Goal: Task Accomplishment & Management: Use online tool/utility

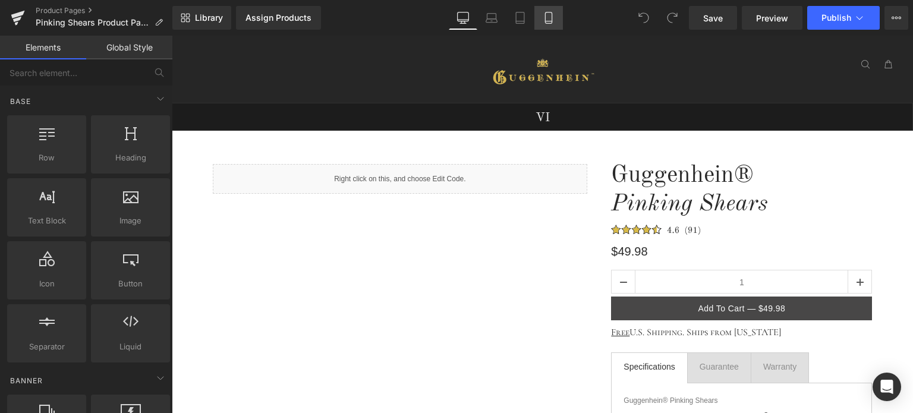
click at [545, 20] on icon at bounding box center [549, 18] width 12 height 12
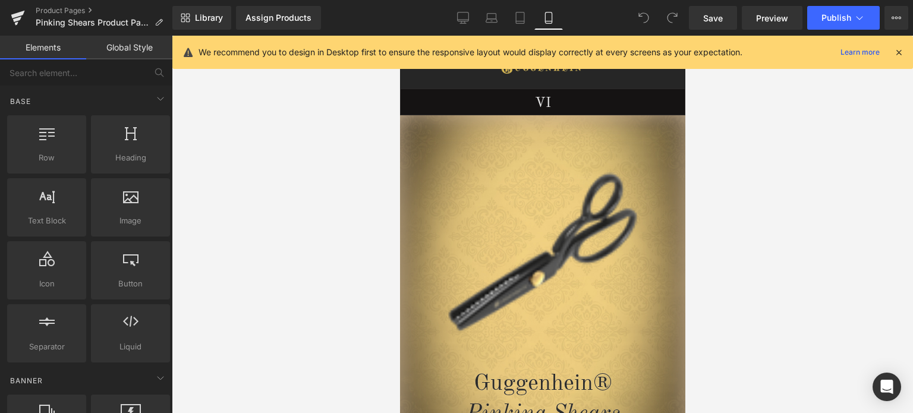
click at [902, 51] on icon at bounding box center [899, 52] width 11 height 11
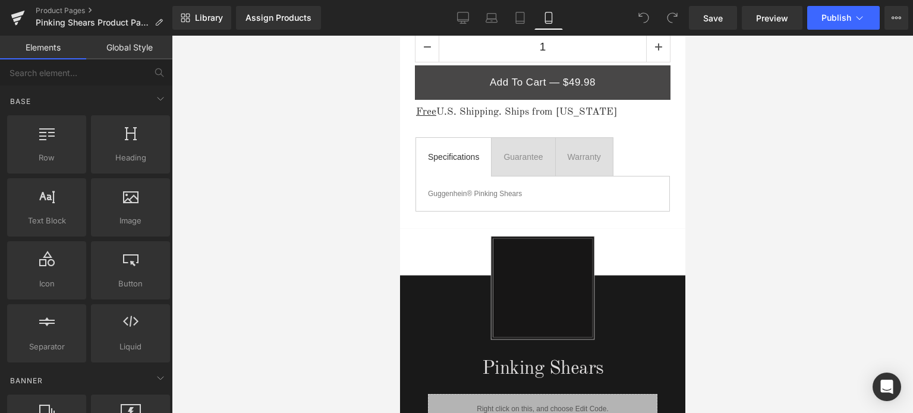
scroll to position [622, 0]
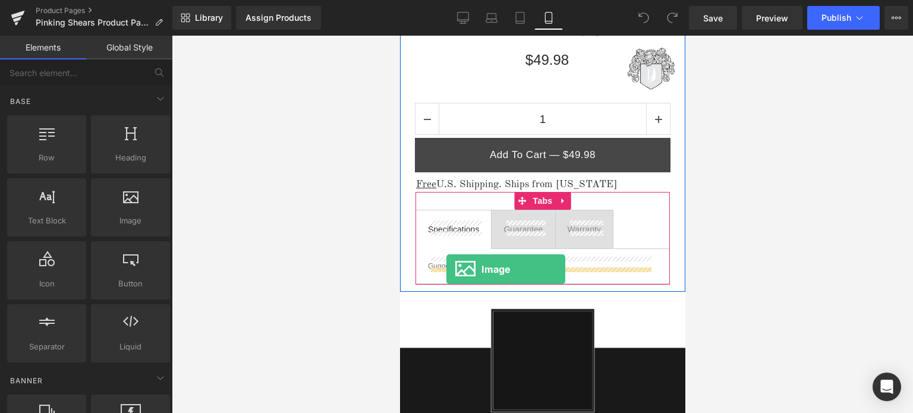
drag, startPoint x: 534, startPoint y: 249, endPoint x: 446, endPoint y: 269, distance: 91.0
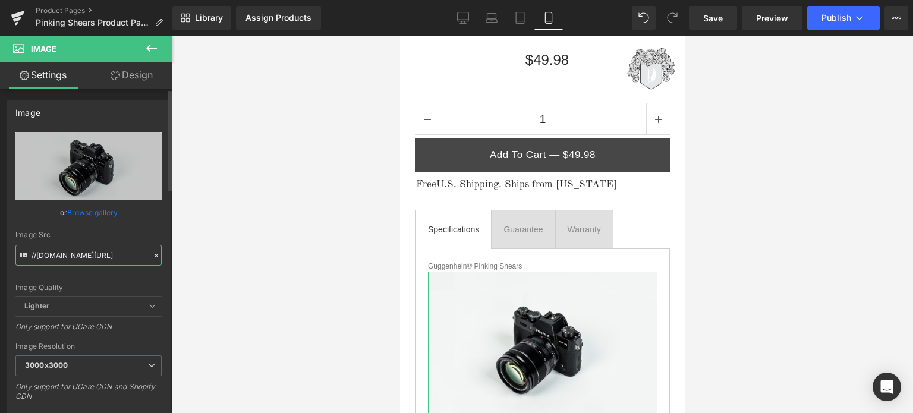
click at [76, 259] on input "//d1um8515vdn9kb.cloudfront.net/images/parallax.jpg" at bounding box center [88, 255] width 146 height 21
paste input "https://cdn.shopify.com/s/files/1/0566/0963/6442/files/2_6d64ae43-1628-4b80-b22…"
type input "https://cdn.shopify.com/s/files/1/0566/0963/6442/files/2_6d64ae43-1628-4b80-b22…"
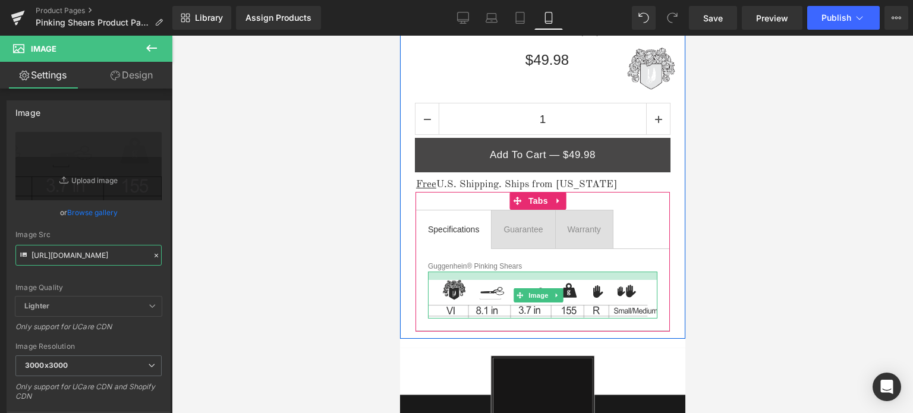
drag, startPoint x: 599, startPoint y: 269, endPoint x: 600, endPoint y: 277, distance: 7.8
click at [600, 277] on div "Image" at bounding box center [541, 295] width 229 height 47
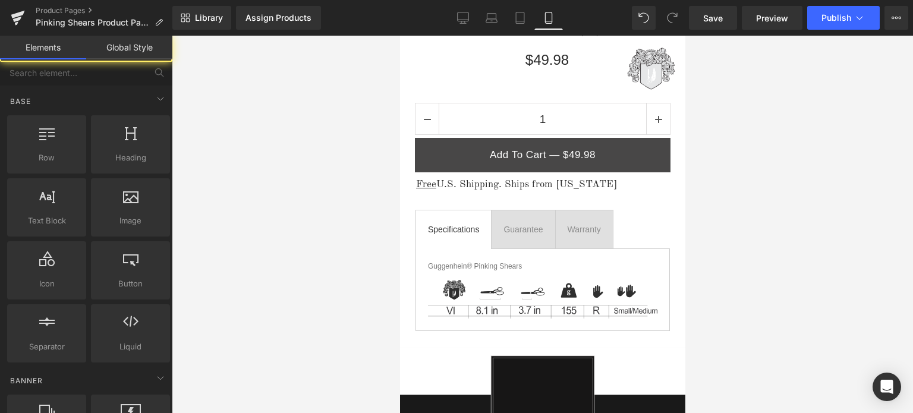
click at [782, 282] on div at bounding box center [542, 225] width 741 height 378
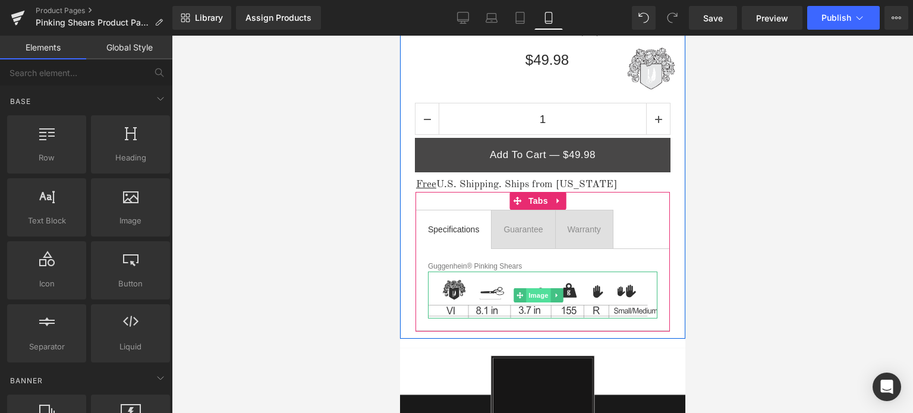
click at [543, 293] on span "Image" at bounding box center [538, 295] width 25 height 14
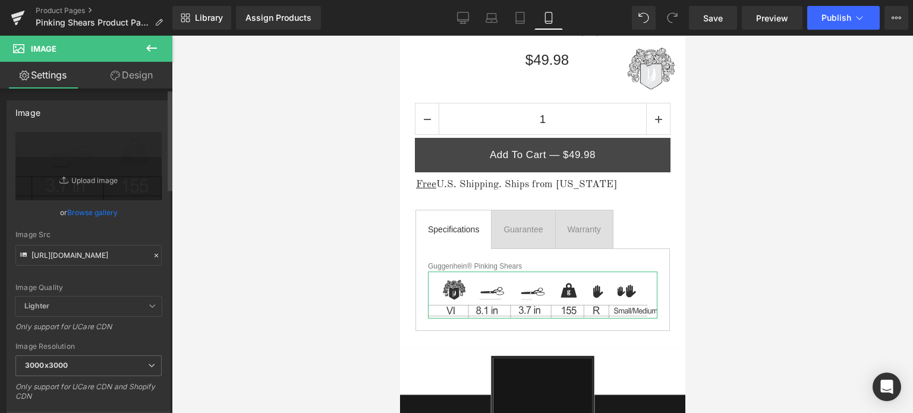
scroll to position [119, 0]
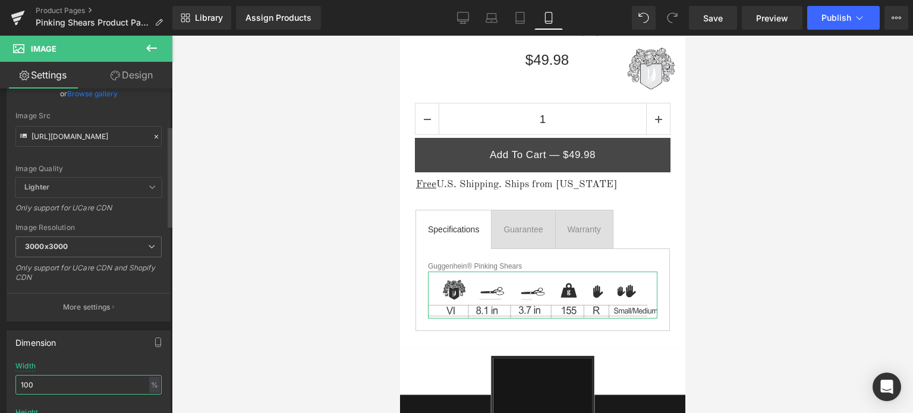
drag, startPoint x: 38, startPoint y: 386, endPoint x: 7, endPoint y: 387, distance: 30.9
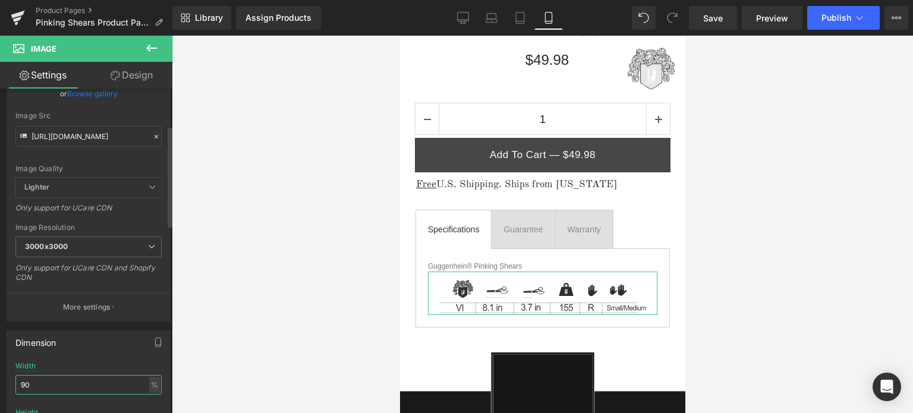
click at [29, 382] on input "90" at bounding box center [88, 385] width 146 height 20
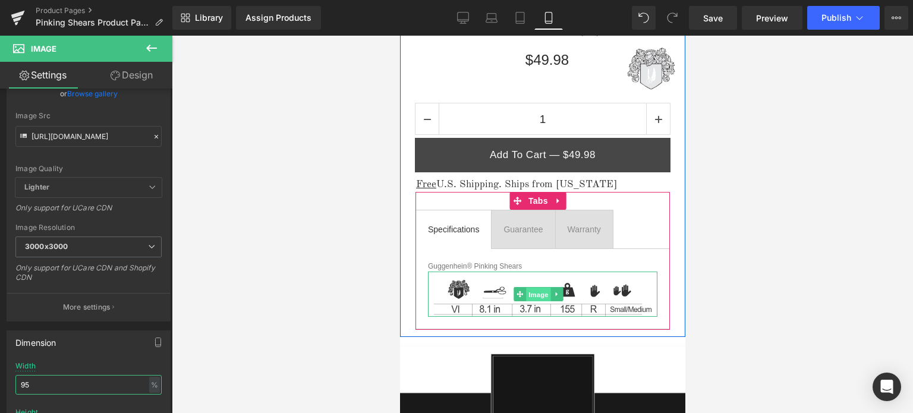
click at [539, 292] on span "Image" at bounding box center [538, 295] width 25 height 14
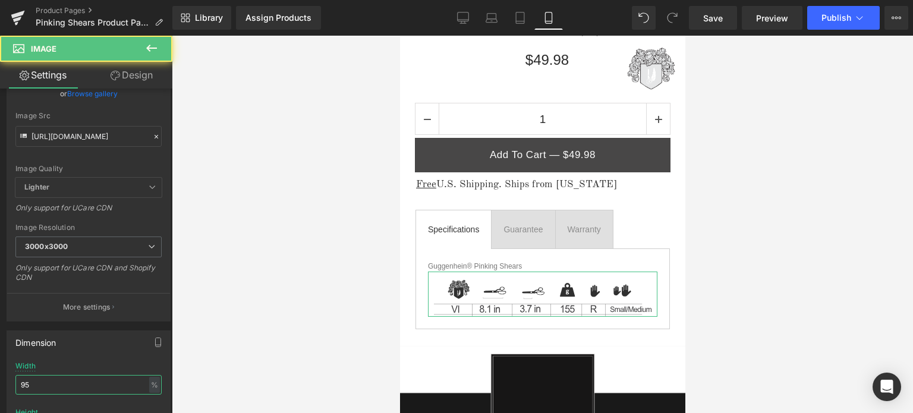
type input "95"
click at [137, 70] on link "Design" at bounding box center [132, 75] width 86 height 27
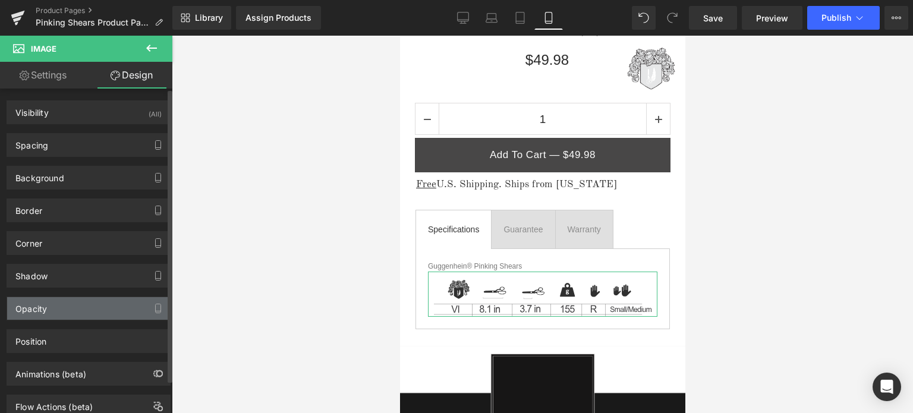
click at [88, 310] on div "Opacity" at bounding box center [88, 308] width 163 height 23
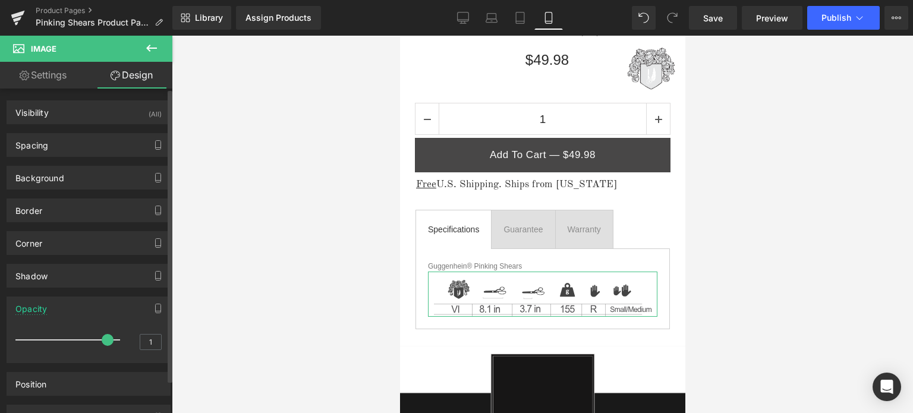
drag, startPoint x: 112, startPoint y: 338, endPoint x: 106, endPoint y: 337, distance: 6.0
click at [106, 337] on span at bounding box center [108, 340] width 12 height 12
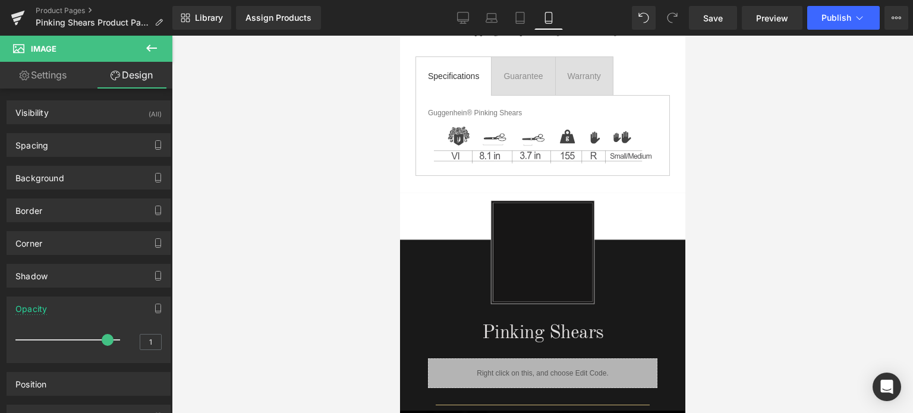
scroll to position [690, 0]
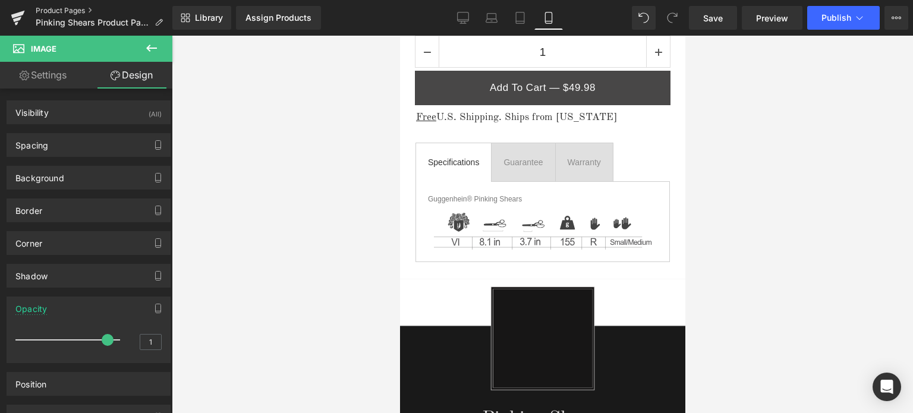
click at [74, 11] on link "Product Pages" at bounding box center [104, 11] width 137 height 10
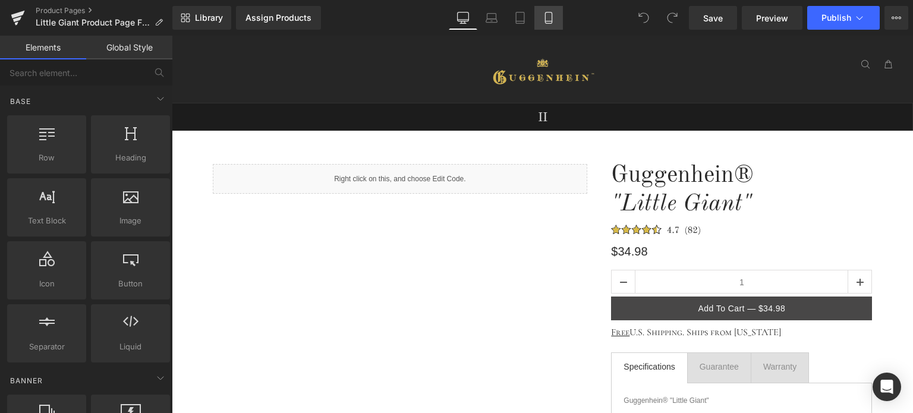
click at [552, 17] on icon at bounding box center [549, 18] width 12 height 12
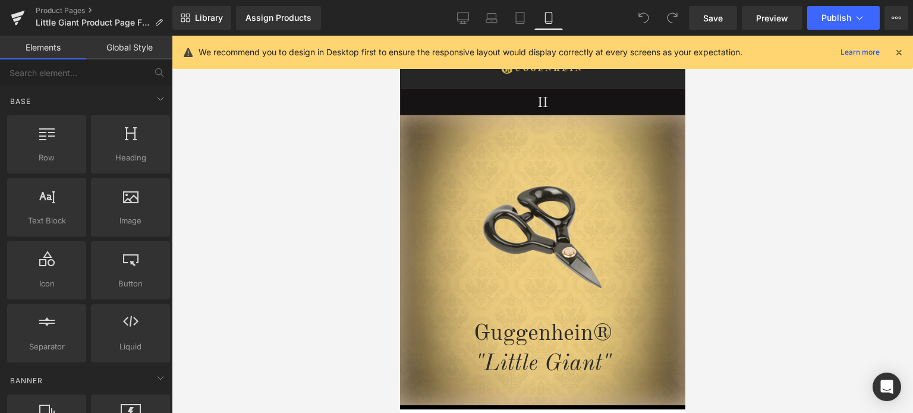
click at [898, 52] on icon at bounding box center [899, 52] width 11 height 11
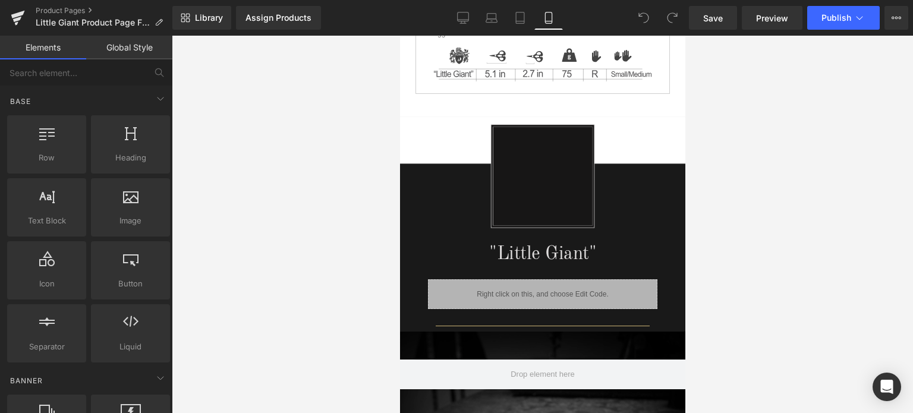
scroll to position [762, 0]
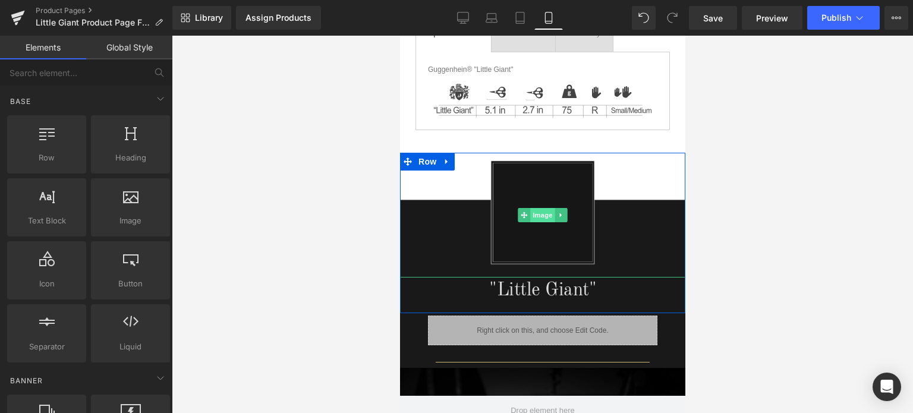
click at [537, 213] on span "Image" at bounding box center [542, 215] width 25 height 14
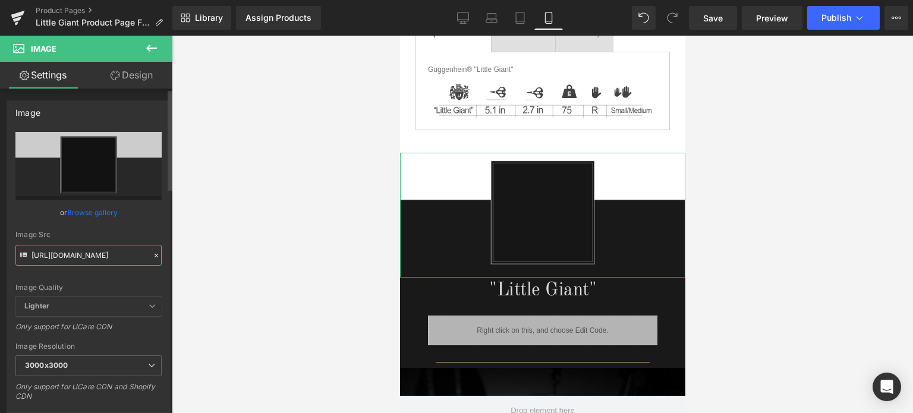
click at [80, 259] on input "[URL][DOMAIN_NAME]" at bounding box center [88, 255] width 146 height 21
paste input "1-1_1e403079-6e49-483b-99ef-9b2b1671711c.png?v=175624223"
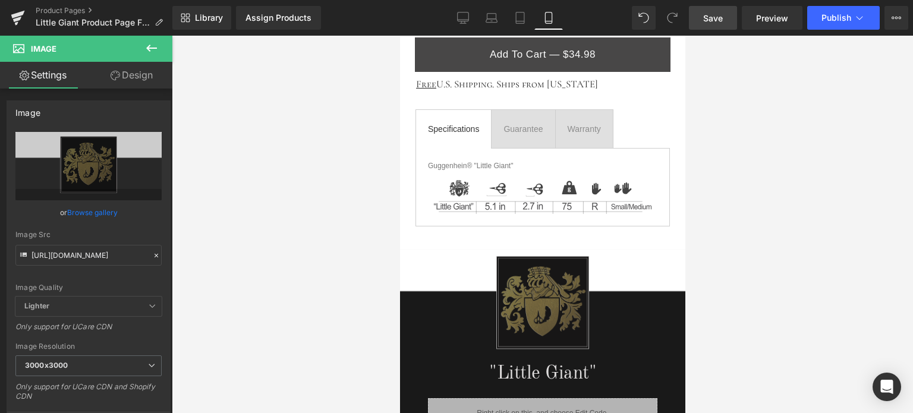
scroll to position [0, 0]
click at [719, 18] on span "Save" at bounding box center [713, 18] width 20 height 12
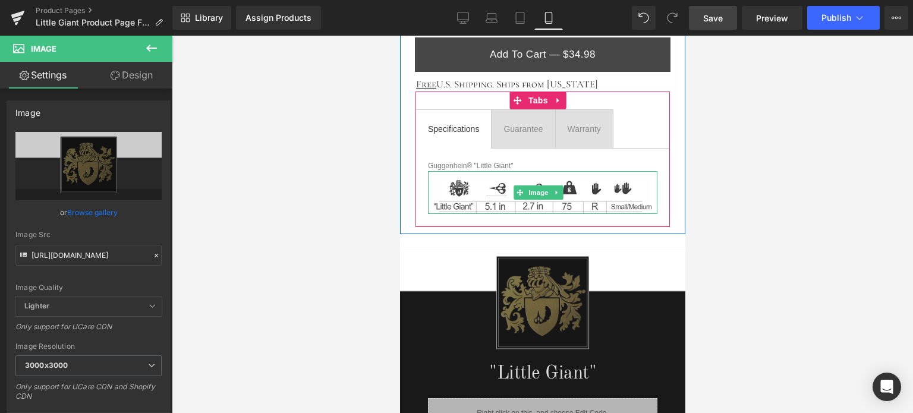
scroll to position [844, 0]
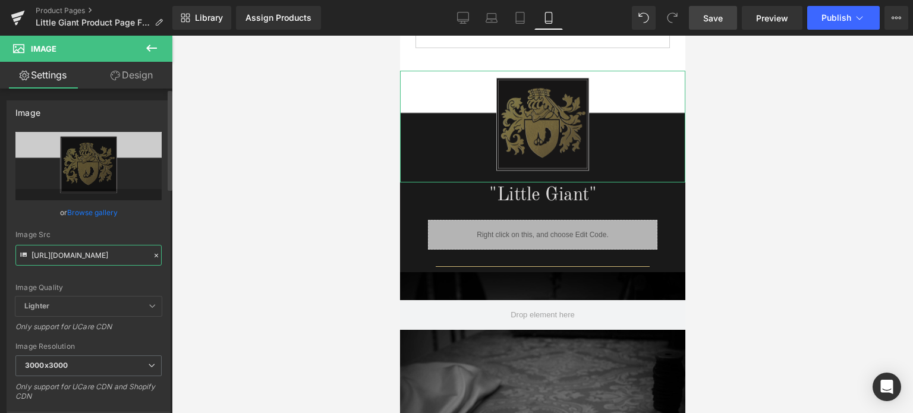
click at [93, 255] on input "[URL][DOMAIN_NAME]" at bounding box center [88, 255] width 146 height 21
paste input "2_75743858-f23b-4e47-866c-d0870a3e8a67.png?v=1756242382"
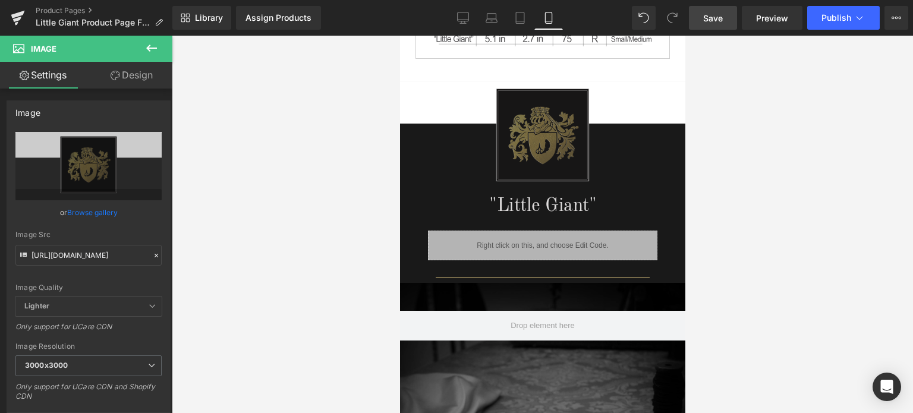
scroll to position [0, 0]
click at [719, 20] on span "Save" at bounding box center [713, 18] width 20 height 12
click at [774, 20] on span "Preview" at bounding box center [772, 18] width 32 height 12
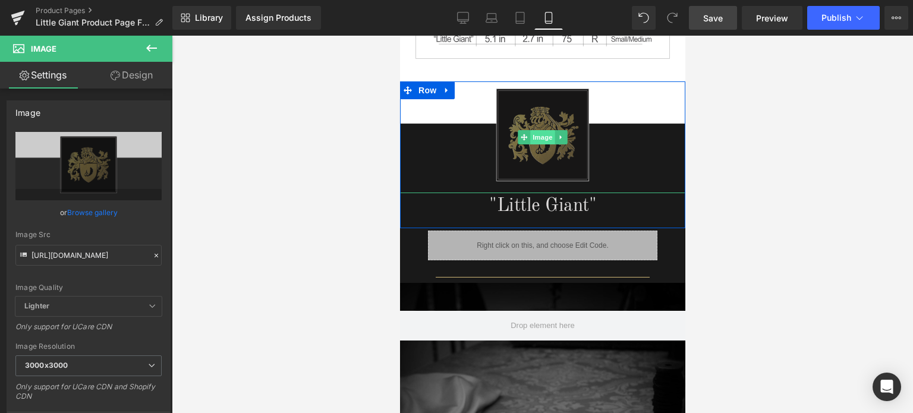
click at [537, 134] on span "Image" at bounding box center [542, 137] width 25 height 14
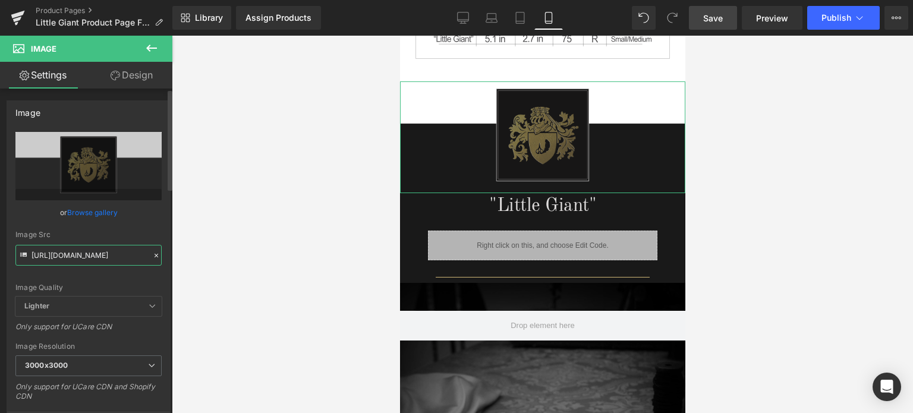
click at [84, 253] on input "[URL][DOMAIN_NAME]" at bounding box center [88, 255] width 146 height 21
paste input "3_552b8fa6-43c8-47cc-9812-deac48fe7737.png?v=1756242588"
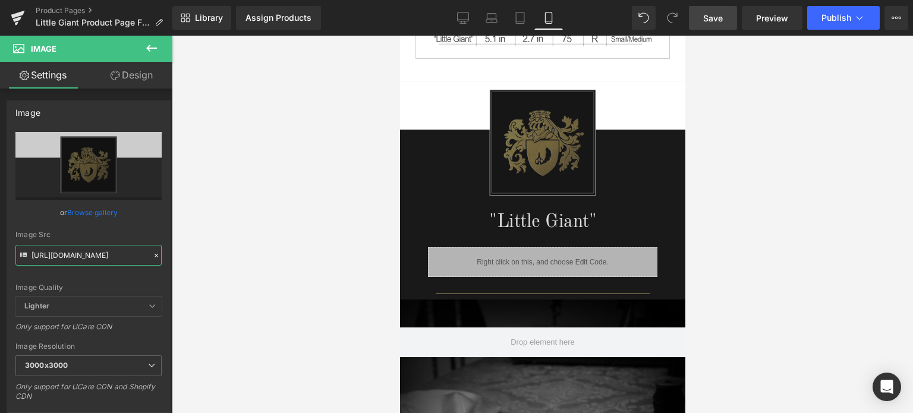
scroll to position [747, 0]
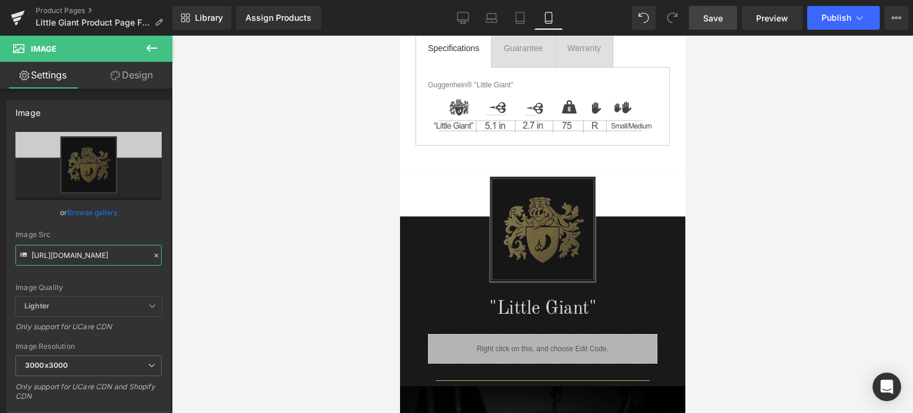
type input "[URL][DOMAIN_NAME]"
click at [722, 18] on span "Save" at bounding box center [713, 18] width 20 height 12
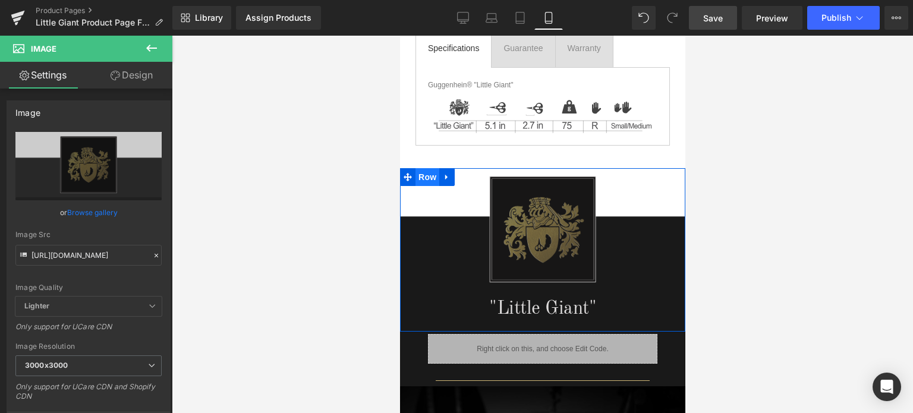
click at [418, 172] on span "Row" at bounding box center [427, 177] width 24 height 18
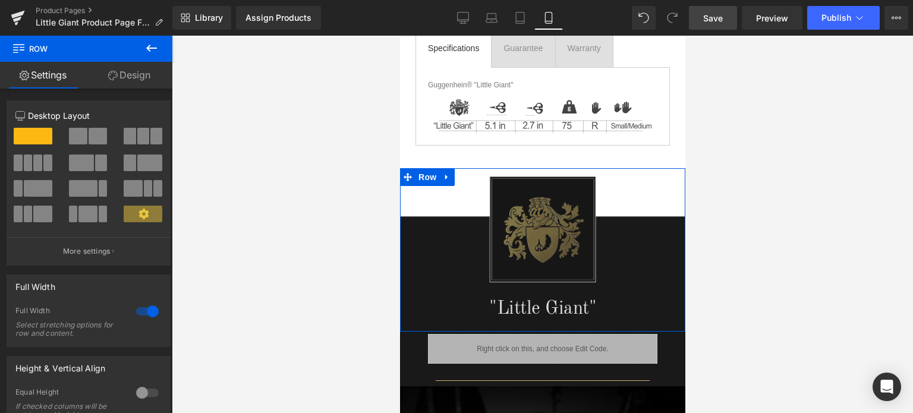
drag, startPoint x: 130, startPoint y: 74, endPoint x: 100, endPoint y: 141, distance: 72.7
click at [130, 74] on link "Design" at bounding box center [129, 75] width 86 height 27
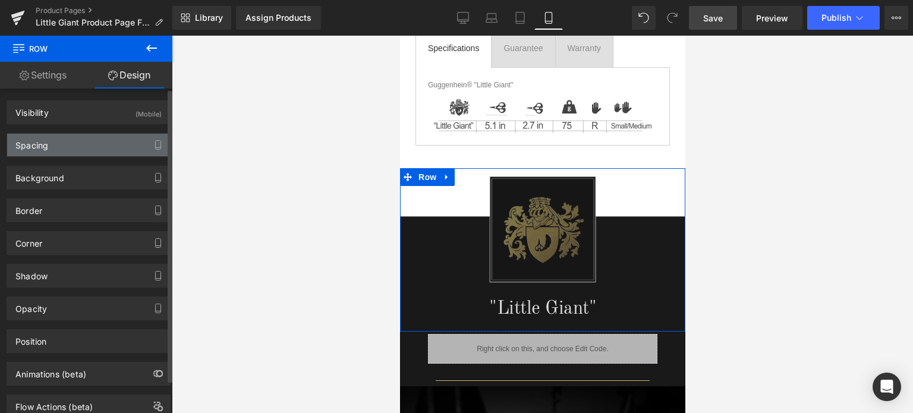
click at [75, 144] on div "Spacing" at bounding box center [88, 145] width 163 height 23
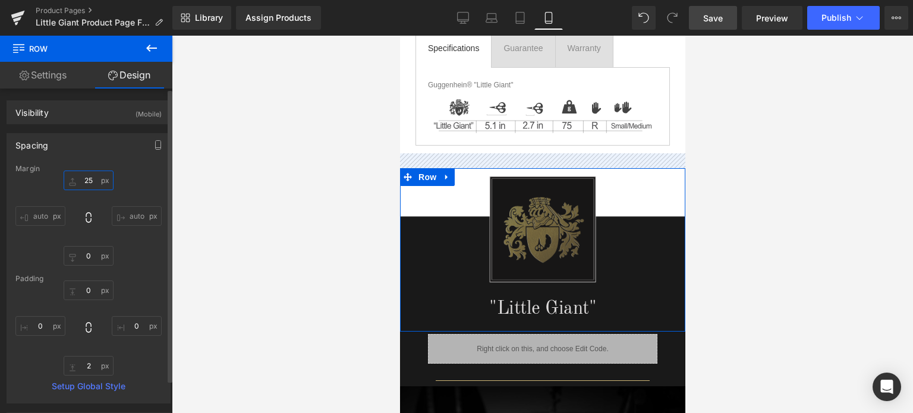
click at [92, 178] on input "text" at bounding box center [89, 181] width 50 height 20
click at [91, 180] on input "text" at bounding box center [89, 181] width 50 height 20
click at [89, 180] on input "text" at bounding box center [89, 181] width 50 height 20
drag, startPoint x: 87, startPoint y: 180, endPoint x: 95, endPoint y: 180, distance: 8.3
click at [95, 180] on input "text" at bounding box center [89, 181] width 50 height 20
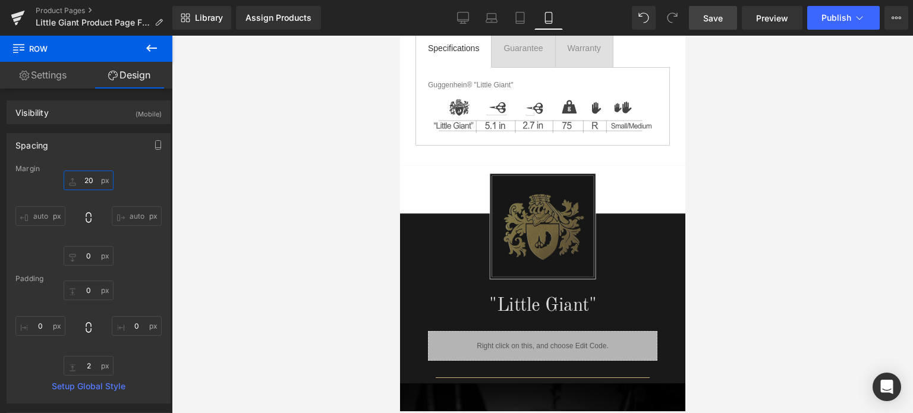
type input "20"
click at [715, 24] on link "Save" at bounding box center [713, 18] width 48 height 24
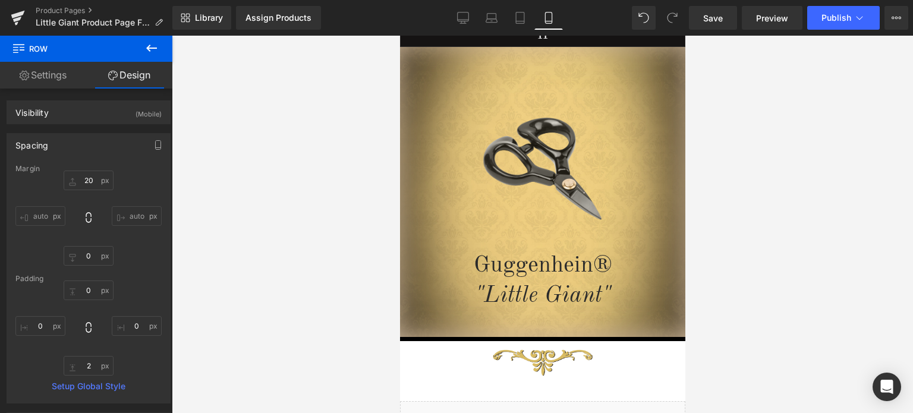
scroll to position [93, 0]
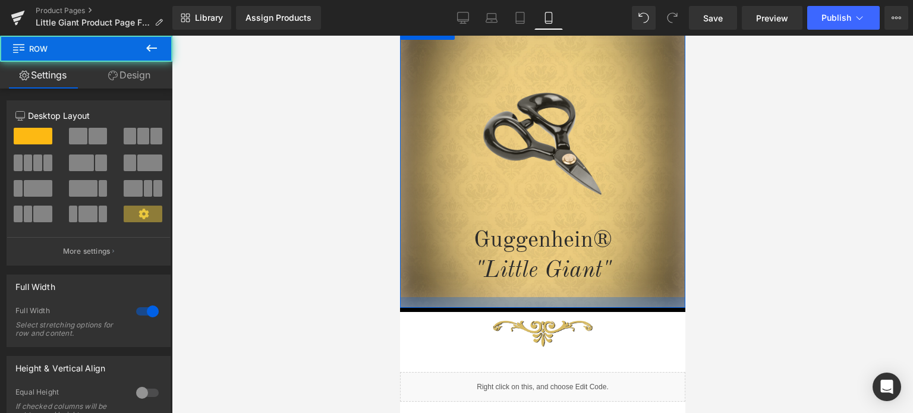
drag, startPoint x: 584, startPoint y: 309, endPoint x: 1218, endPoint y: 284, distance: 634.8
click at [584, 304] on div at bounding box center [542, 302] width 285 height 11
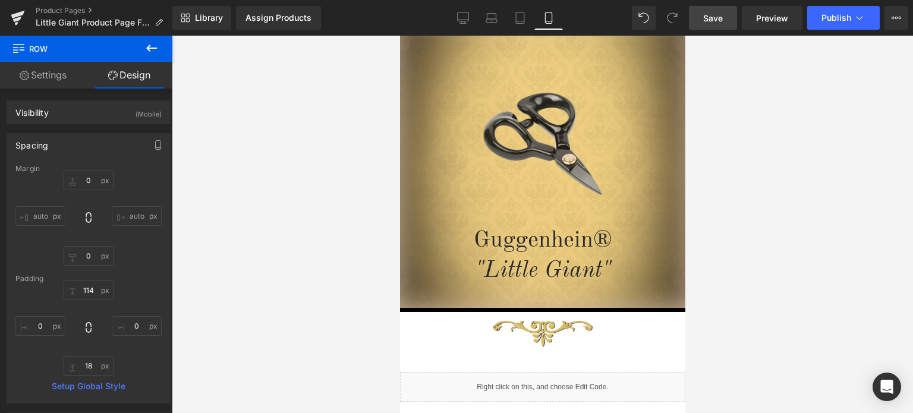
click at [714, 19] on span "Save" at bounding box center [713, 18] width 20 height 12
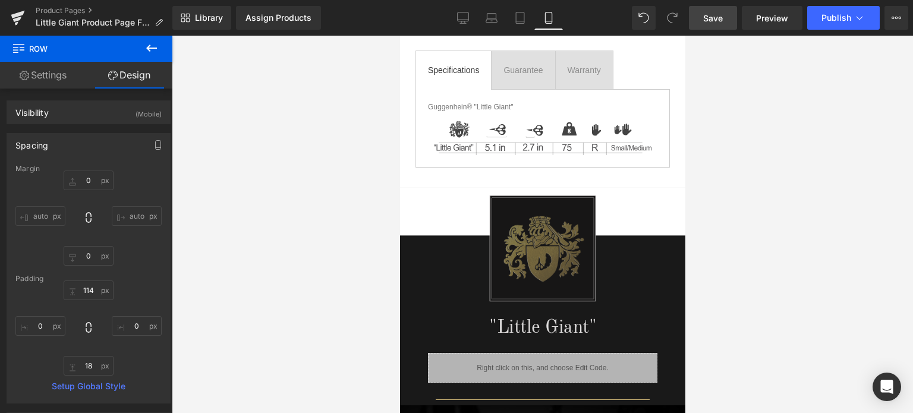
scroll to position [773, 0]
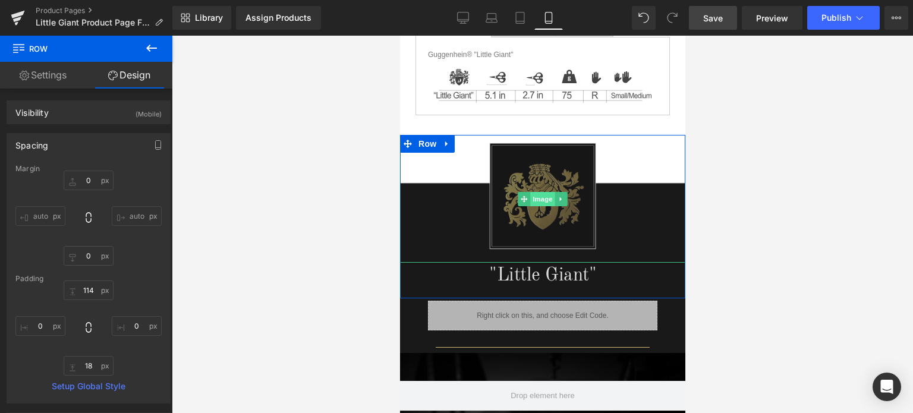
click at [540, 194] on span "Image" at bounding box center [542, 199] width 25 height 14
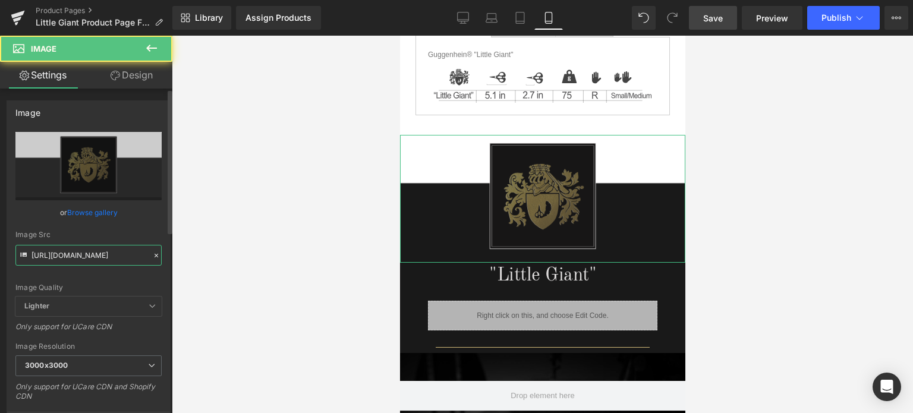
click at [77, 260] on input "[URL][DOMAIN_NAME]" at bounding box center [88, 255] width 146 height 21
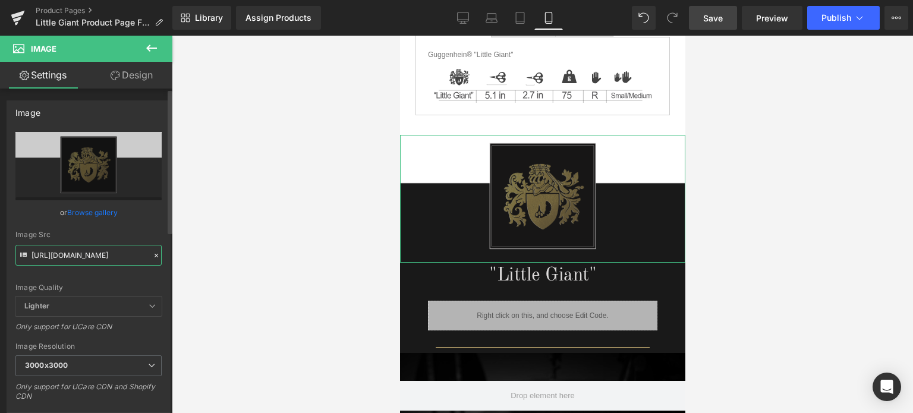
paste input "4_9f4c2857-95f2-4c65-ada1-2dcd21686afd.png?v=1756242994"
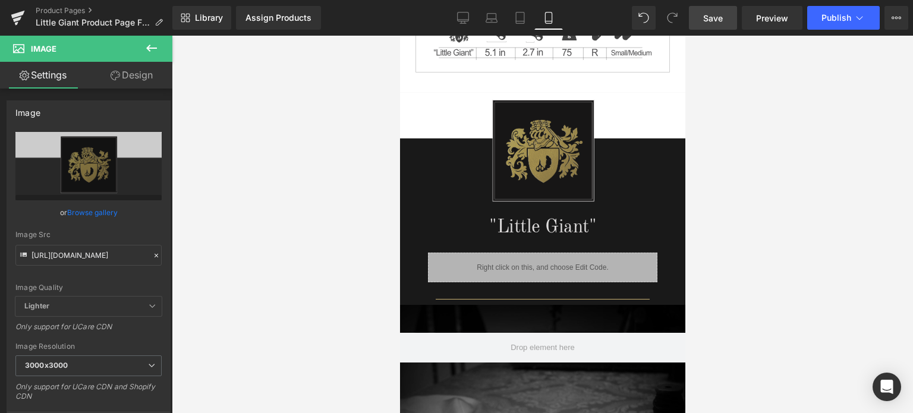
scroll to position [0, 0]
click at [724, 21] on link "Save" at bounding box center [713, 18] width 48 height 24
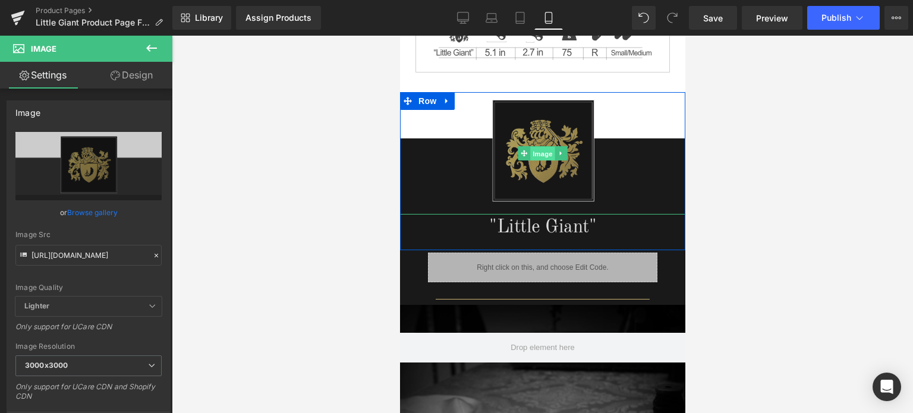
click at [539, 150] on span "Image" at bounding box center [542, 154] width 25 height 14
click at [73, 253] on input "[URL][DOMAIN_NAME]" at bounding box center [88, 255] width 146 height 21
paste input "2-1_6c2b539f-02c4-450c-ba0f-e7a2903f263b.png?v=1756243510"
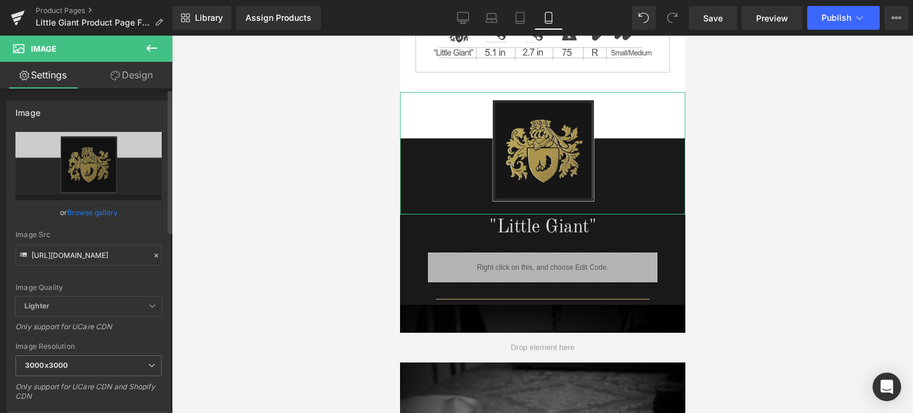
click at [133, 273] on div "Image Quality Lighter Lightest Lighter Lighter Lightest Only support for UCare …" at bounding box center [88, 214] width 146 height 165
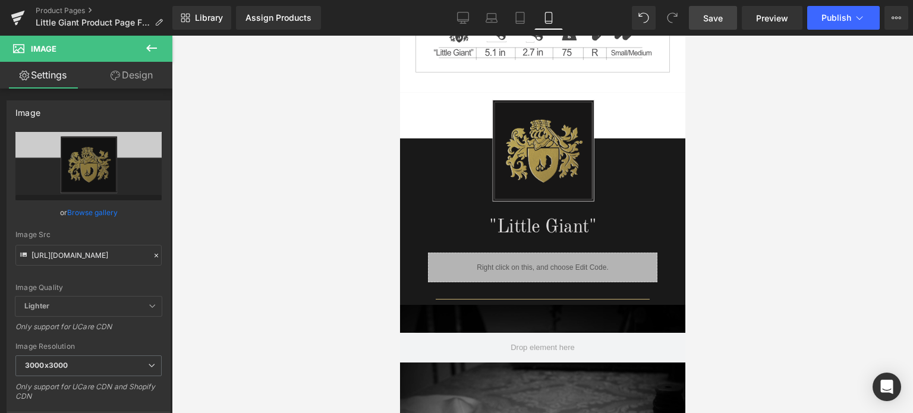
click at [719, 17] on span "Save" at bounding box center [713, 18] width 20 height 12
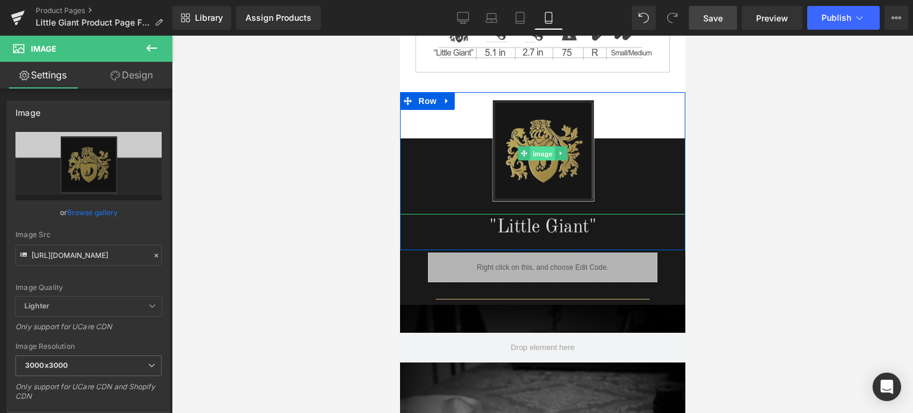
click at [545, 150] on span "Image" at bounding box center [542, 154] width 25 height 14
click at [82, 255] on input "[URL][DOMAIN_NAME]" at bounding box center [88, 255] width 146 height 21
paste input "2_2708fb2f-301d-4bf4-8234-bc99ba530a1d.png?v=1756244294"
click at [155, 282] on div "Image Quality Lighter Lightest Lighter Lighter Lightest Only support for UCare …" at bounding box center [88, 214] width 146 height 165
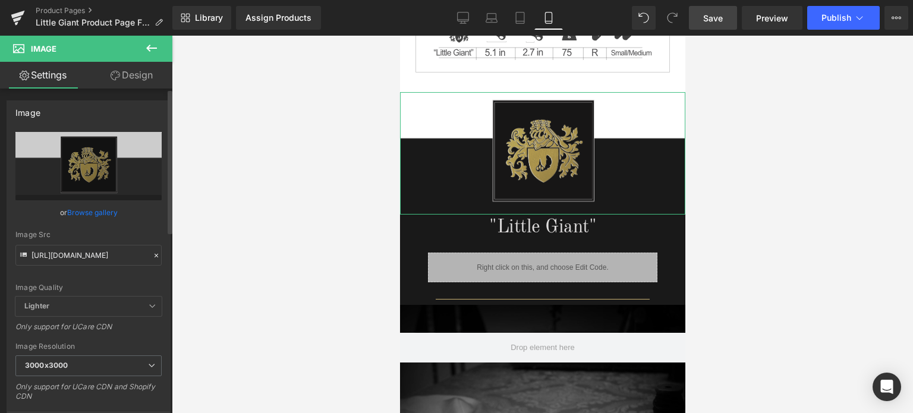
scroll to position [0, 0]
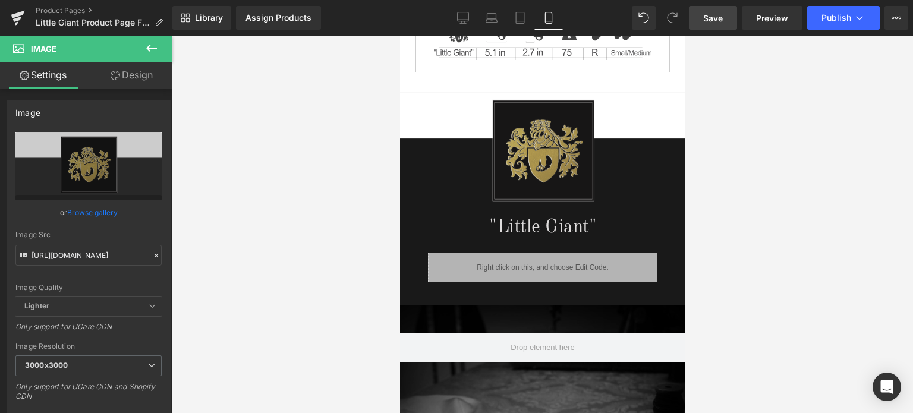
click at [720, 19] on span "Save" at bounding box center [713, 18] width 20 height 12
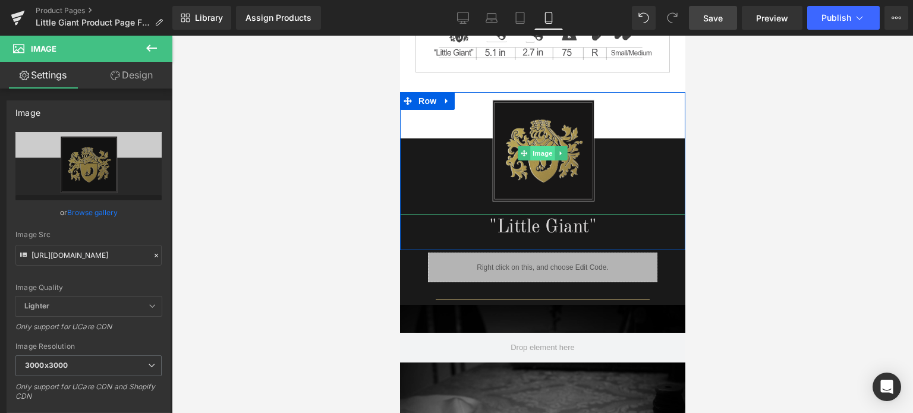
click at [537, 147] on span "Image" at bounding box center [542, 153] width 25 height 14
click at [83, 251] on input "[URL][DOMAIN_NAME]" at bounding box center [88, 255] width 146 height 21
paste input "_e87582b9-2c84-4368-a9e2-b34fed624a2e.png?v=1755996043"
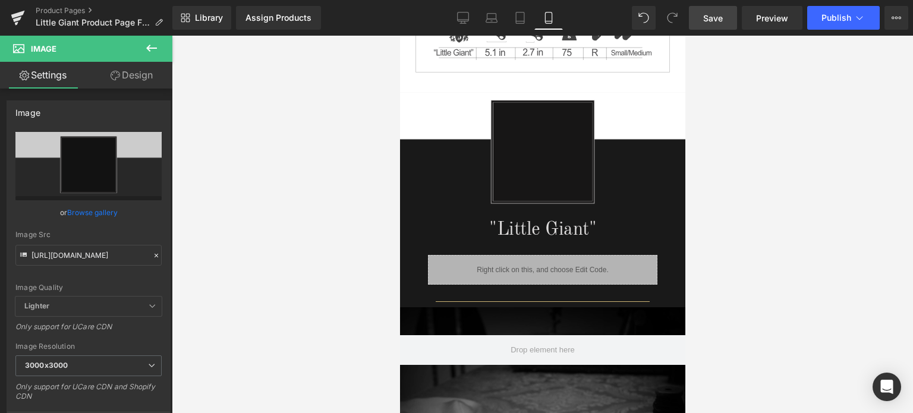
click at [716, 18] on span "Save" at bounding box center [713, 18] width 20 height 12
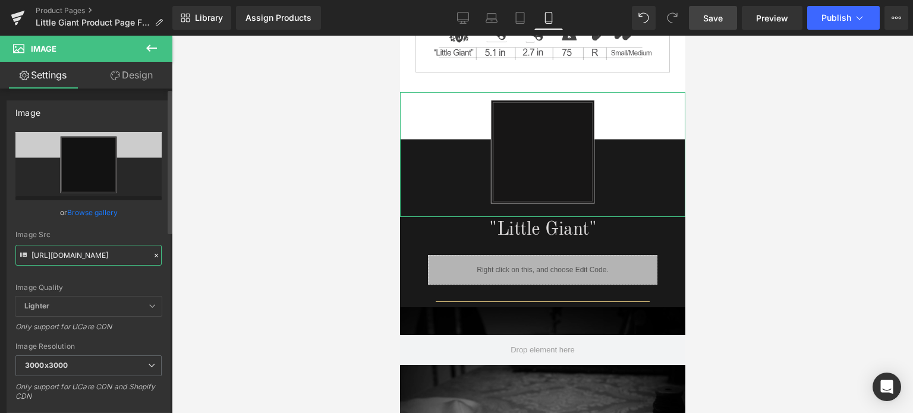
click at [92, 251] on input "[URL][DOMAIN_NAME]" at bounding box center [88, 255] width 146 height 21
paste input "-4_afd35f7e-08f4-4b99-8a07-1b7983b54f97.png?v=1756245229"
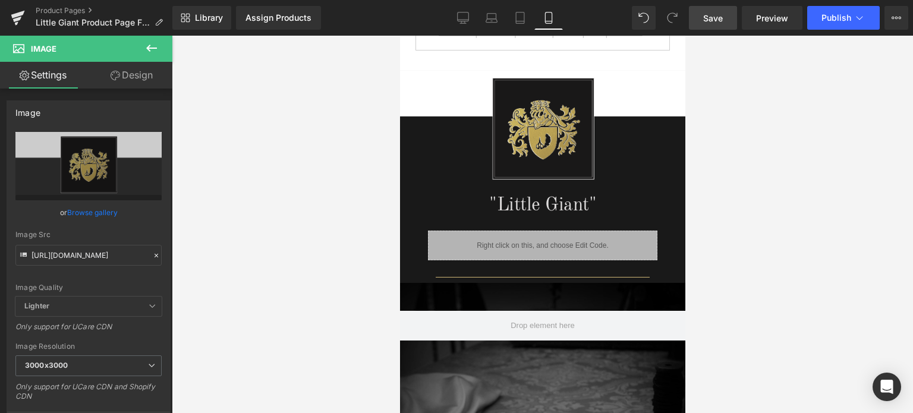
click at [729, 19] on link "Save" at bounding box center [713, 18] width 48 height 24
click at [712, 21] on span "Save" at bounding box center [713, 18] width 20 height 12
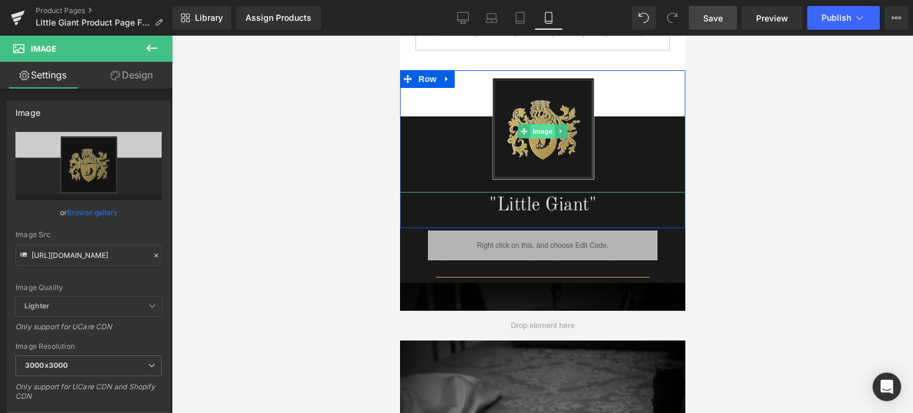
click at [539, 127] on span "Image" at bounding box center [542, 131] width 25 height 14
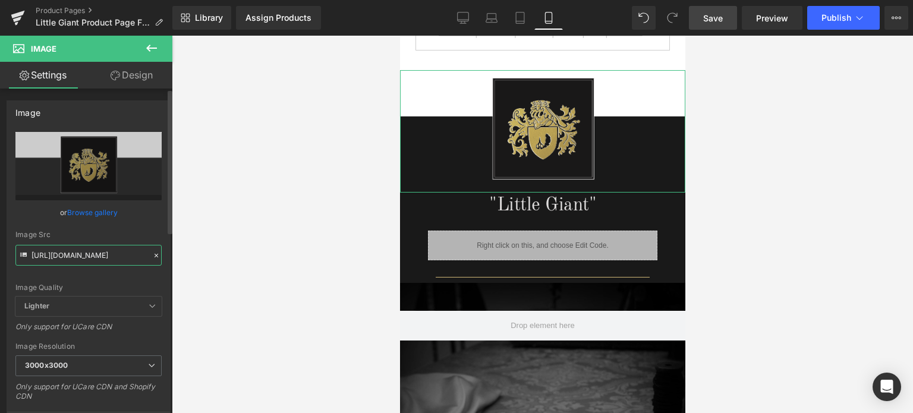
click at [81, 251] on input "[URL][DOMAIN_NAME]" at bounding box center [88, 255] width 146 height 21
paste input "_e87582b9-2c84-4368-a9e2-b34fed624a2e.png?v=1755996043"
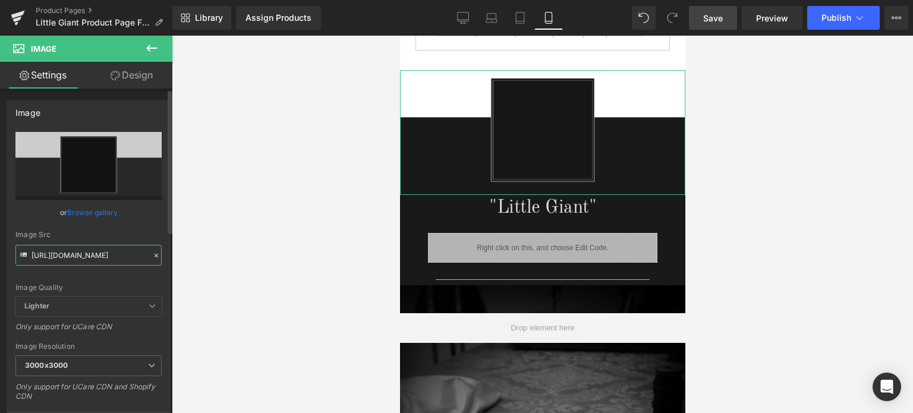
type input "[URL][DOMAIN_NAME]"
click at [147, 284] on div "Image Quality" at bounding box center [88, 288] width 146 height 8
click at [721, 18] on span "Save" at bounding box center [713, 18] width 20 height 12
click at [723, 19] on span "Save" at bounding box center [713, 18] width 20 height 12
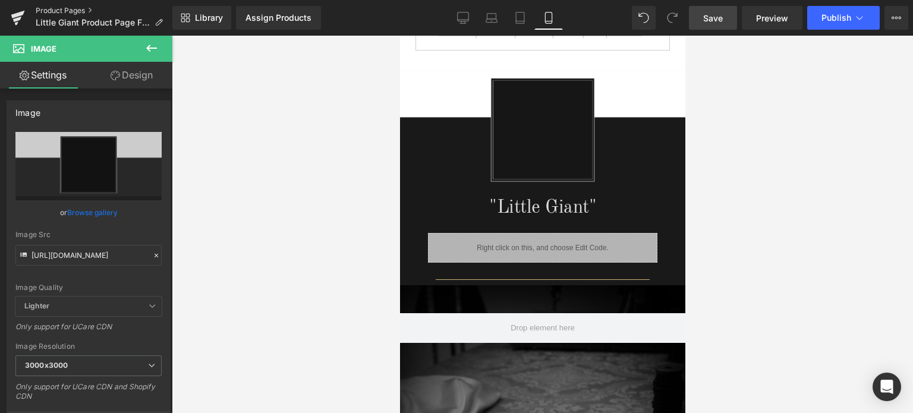
click at [58, 10] on link "Product Pages" at bounding box center [104, 11] width 137 height 10
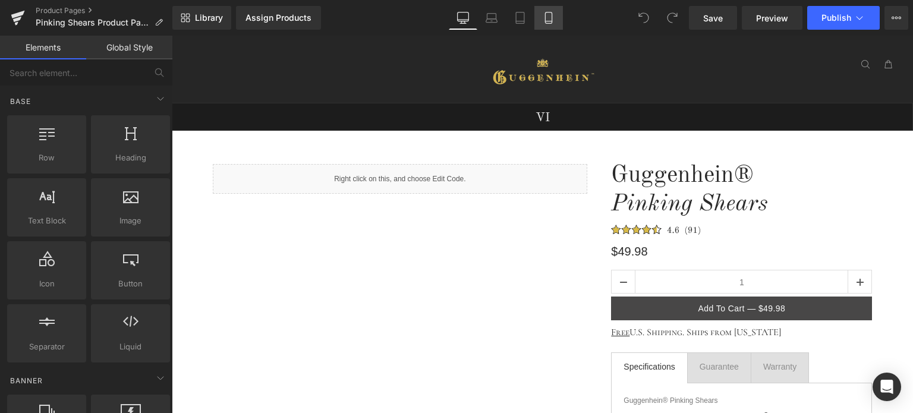
click at [548, 17] on icon at bounding box center [549, 18] width 12 height 12
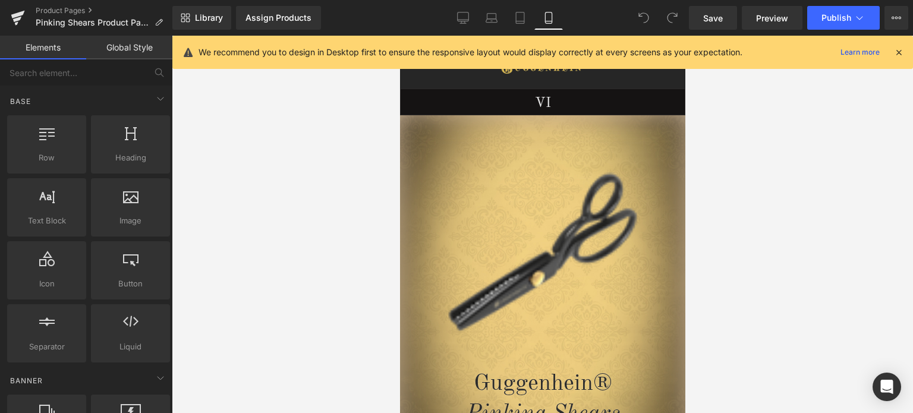
click at [901, 51] on icon at bounding box center [899, 52] width 11 height 11
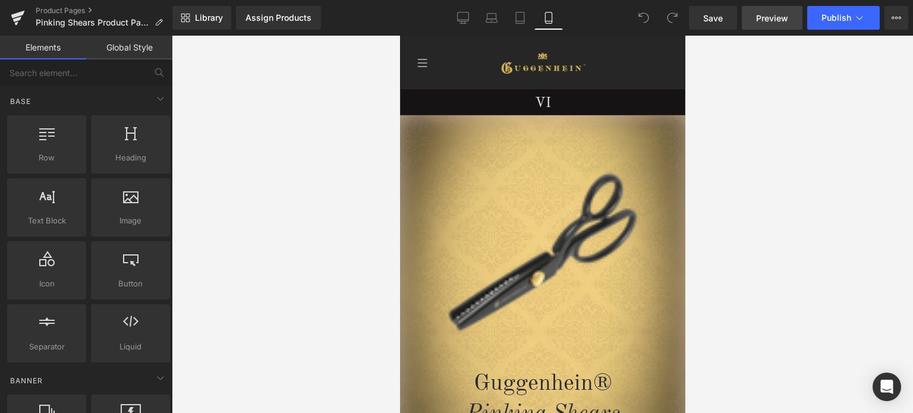
click at [772, 13] on span "Preview" at bounding box center [772, 18] width 32 height 12
click at [717, 17] on span "Save" at bounding box center [713, 18] width 20 height 12
click at [722, 18] on span "Save" at bounding box center [713, 18] width 20 height 12
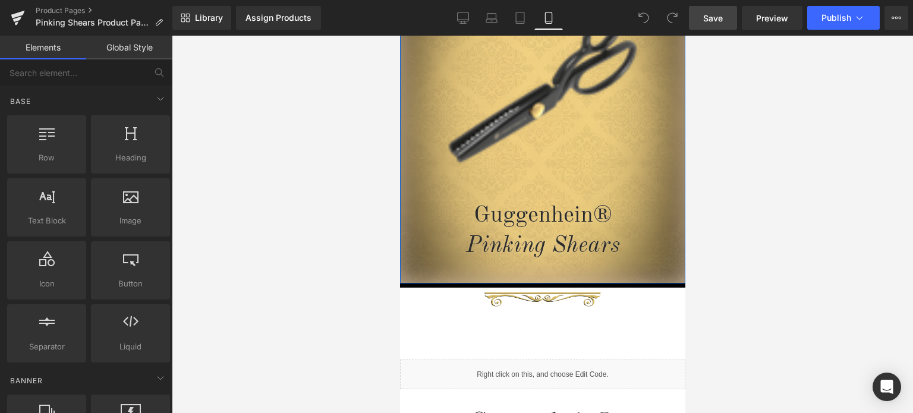
scroll to position [357, 0]
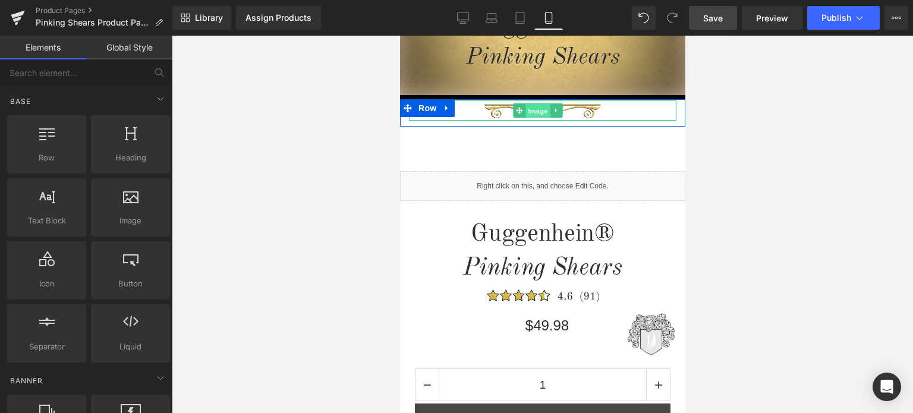
click at [540, 109] on span "Image" at bounding box center [538, 110] width 25 height 14
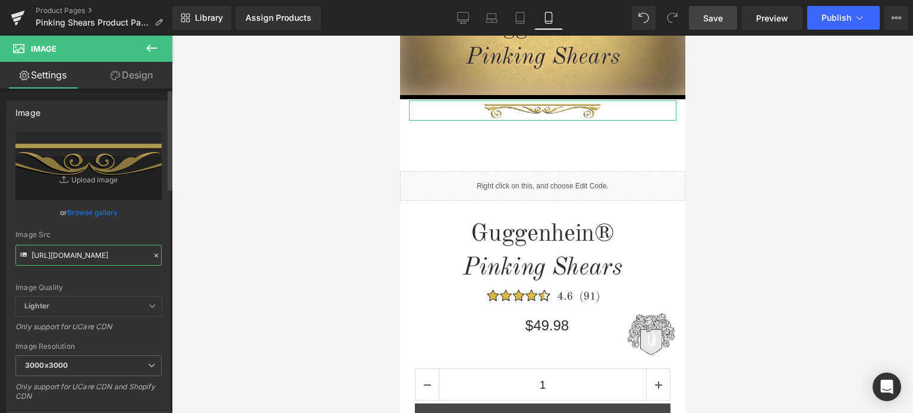
click at [97, 255] on input "https://cdn.shopify.com/s/files/1/0566/0963/6442/files/4_f3b9d63c-9b08-43c1-bba…" at bounding box center [88, 255] width 146 height 21
paste input "1-1_f59964d9-de10-47d0-a1d8-51b8f7efd00a.png?v=1756248049"
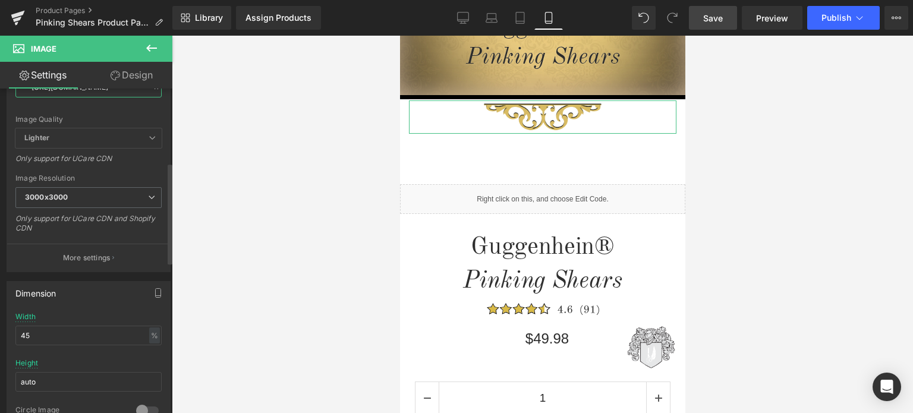
scroll to position [238, 0]
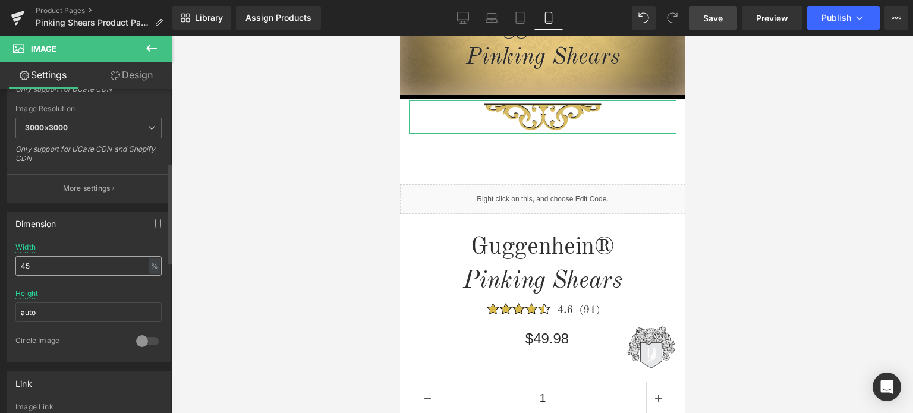
type input "https://cdn.shopify.com/s/files/1/0566/0963/6442/files/1-1_f59964d9-de10-47d0-a…"
drag, startPoint x: 25, startPoint y: 265, endPoint x: 36, endPoint y: 265, distance: 10.7
click at [36, 265] on input "45" at bounding box center [88, 266] width 146 height 20
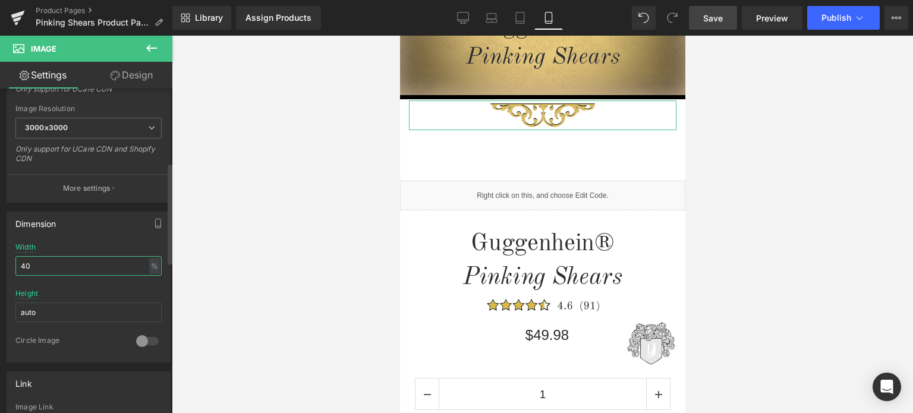
drag, startPoint x: 26, startPoint y: 263, endPoint x: 15, endPoint y: 265, distance: 10.8
click at [15, 265] on div "45% Width 40 % % px auto Height auto 0 Circle Image" at bounding box center [88, 302] width 163 height 119
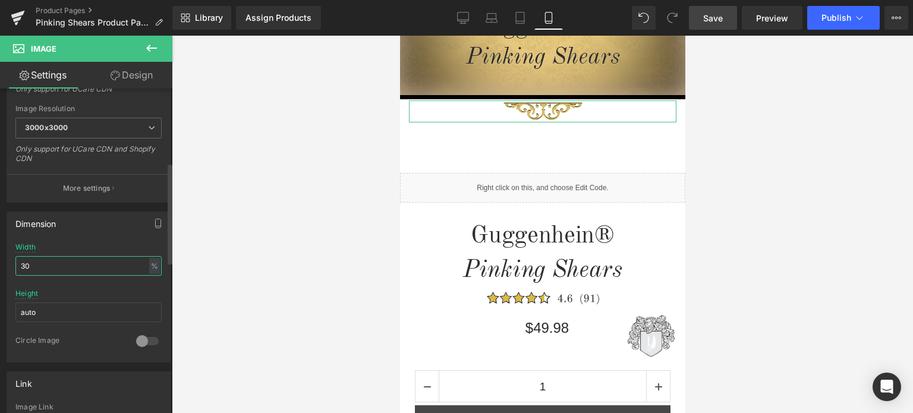
click at [30, 266] on input "30" at bounding box center [88, 266] width 146 height 20
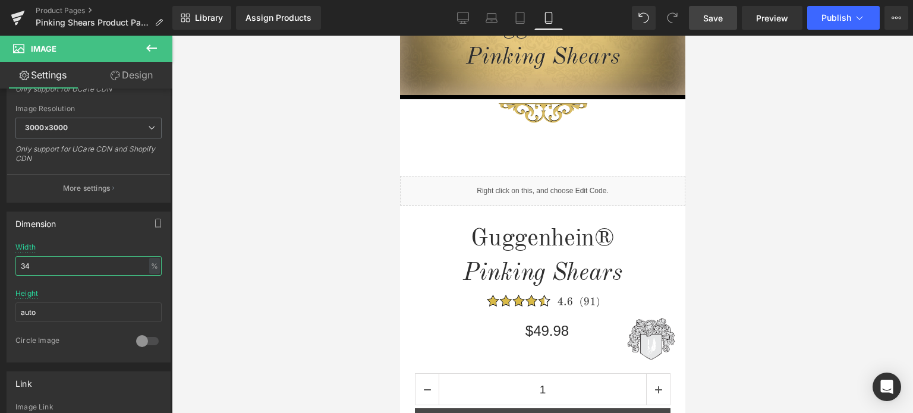
type input "34"
click at [718, 20] on span "Save" at bounding box center [713, 18] width 20 height 12
click at [722, 21] on span "Save" at bounding box center [713, 18] width 20 height 12
click at [719, 20] on span "Save" at bounding box center [713, 18] width 20 height 12
